Goal: Information Seeking & Learning: Learn about a topic

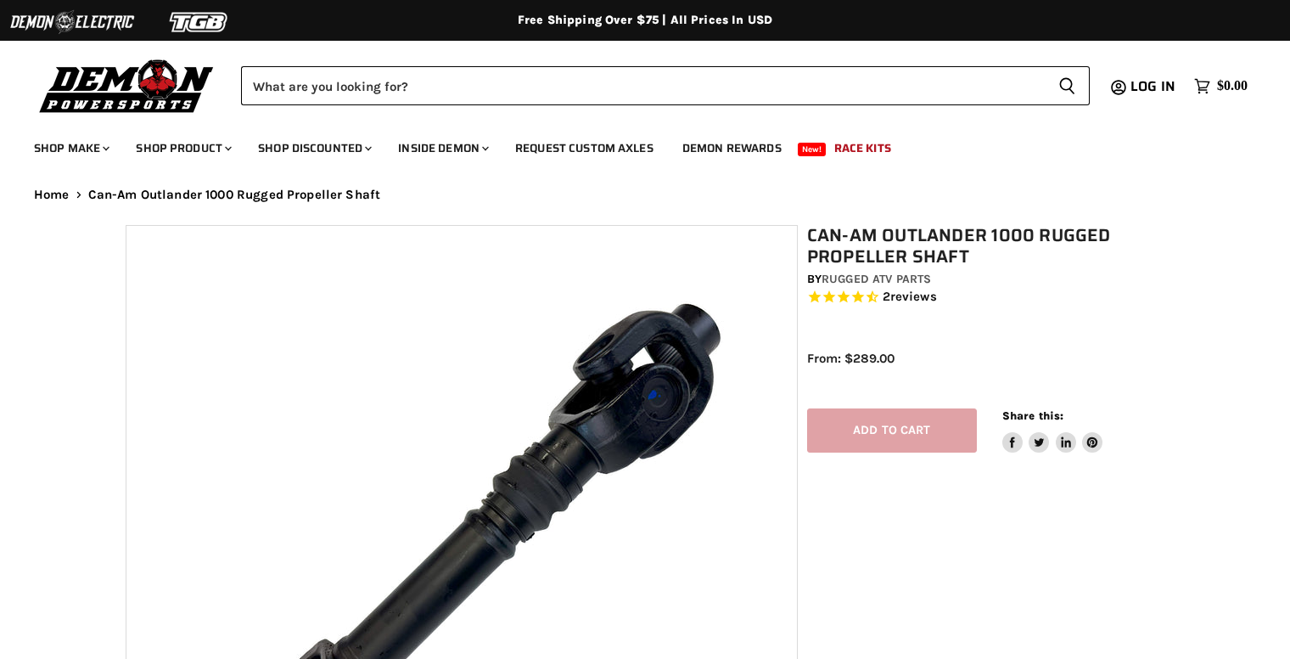
select select "******"
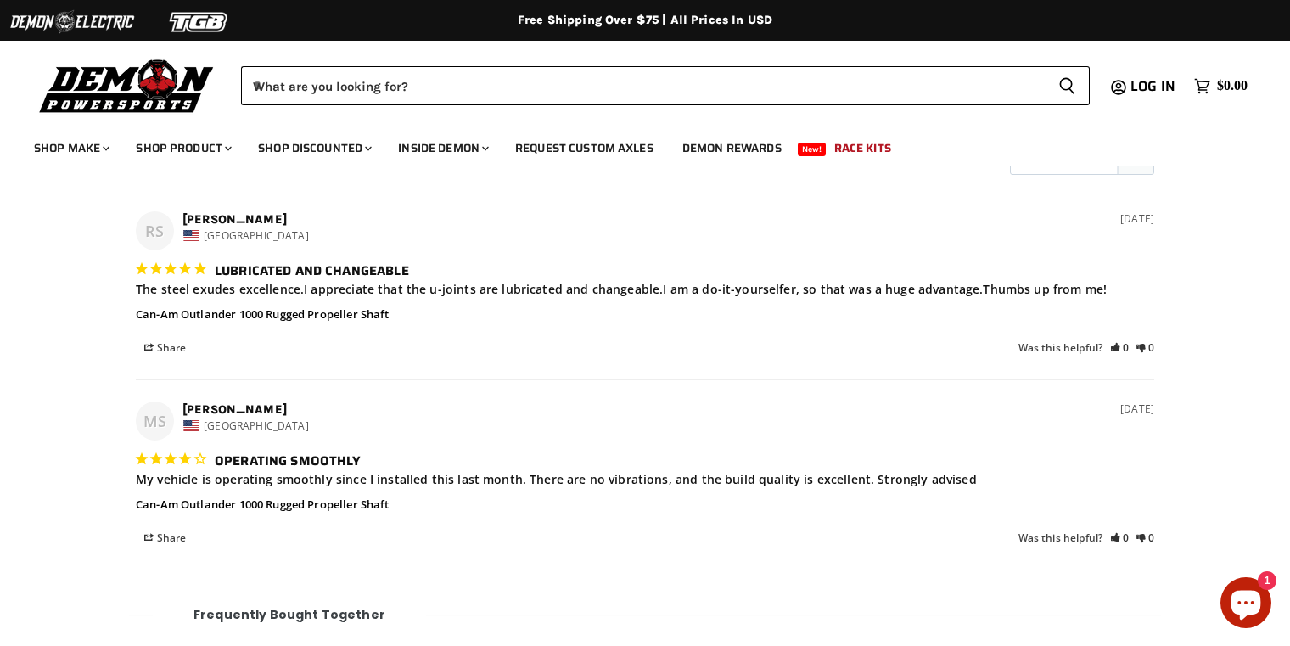
scroll to position [1976, 0]
